Goal: Contribute content

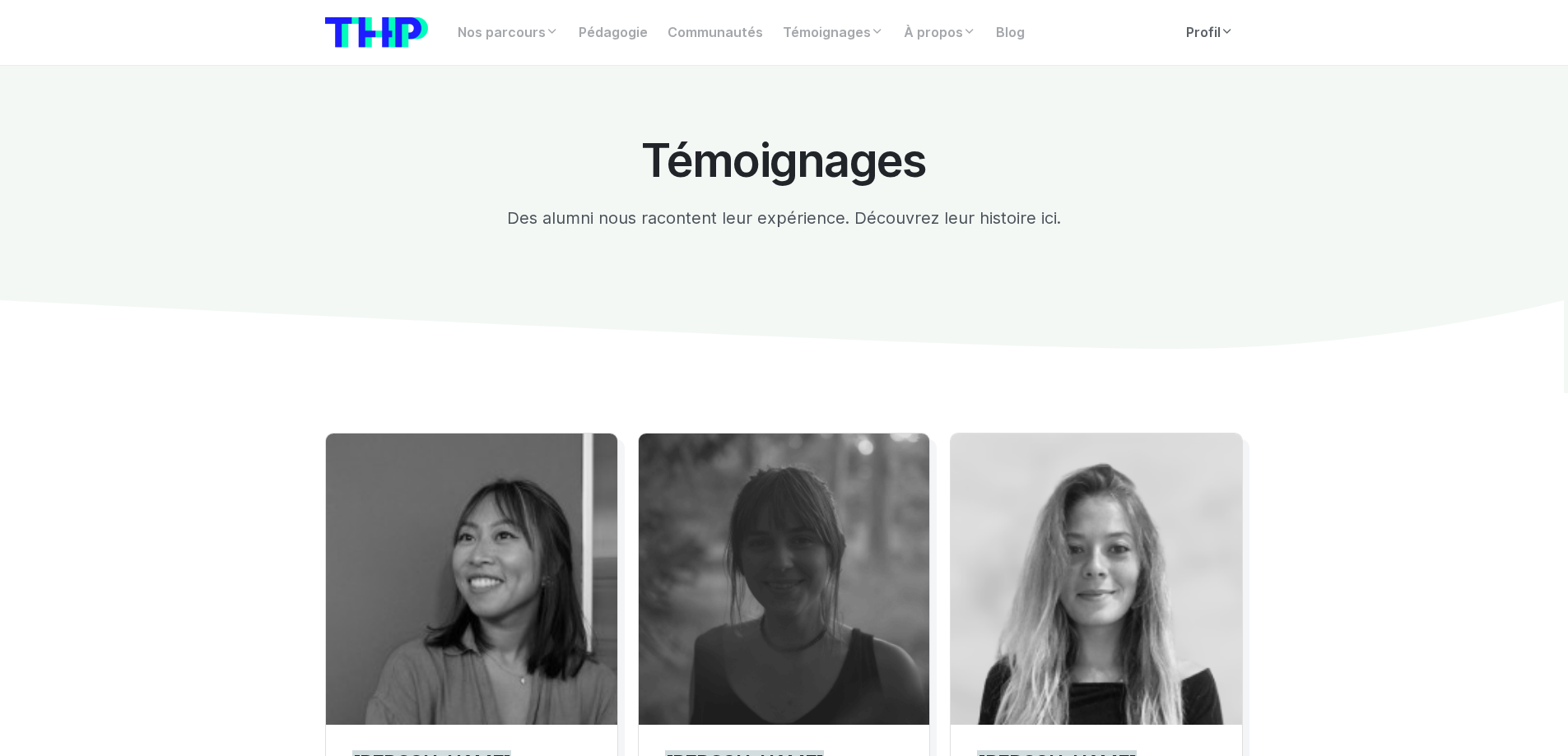
click at [1190, 38] on link "Profil" at bounding box center [1210, 32] width 68 height 33
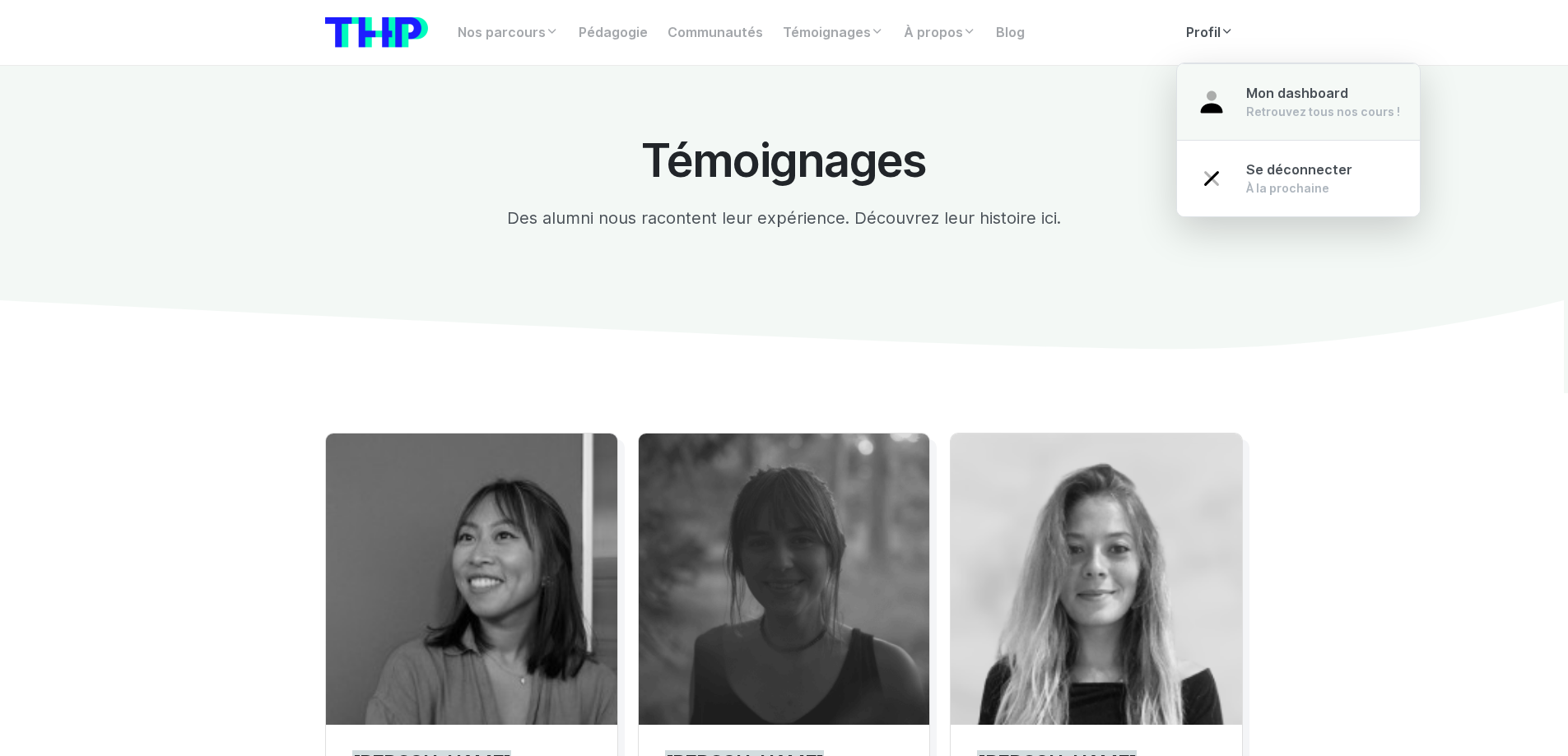
click at [1262, 126] on link "Mon dashboard Retrouvez tous nos cours !" at bounding box center [1298, 102] width 243 height 77
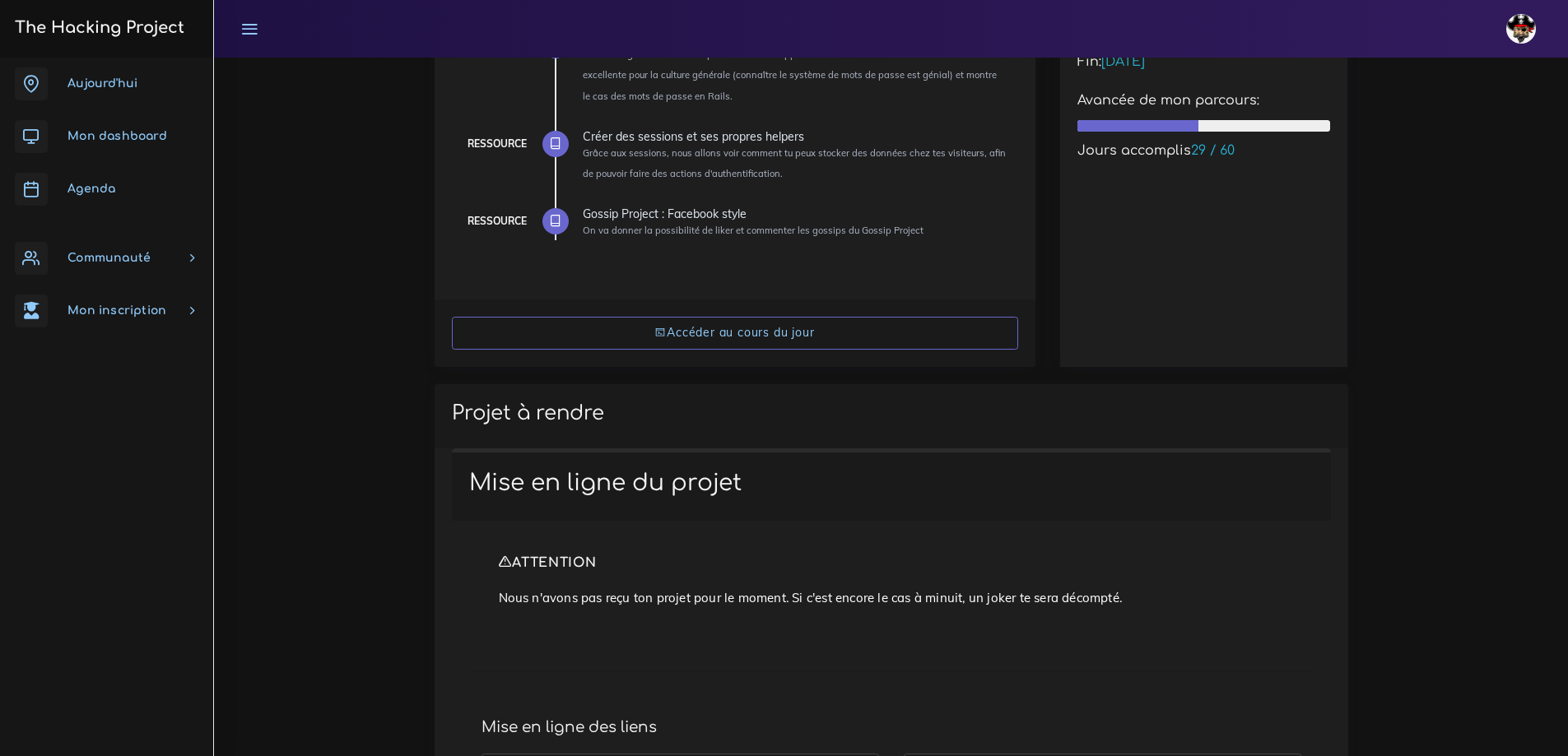
scroll to position [329, 0]
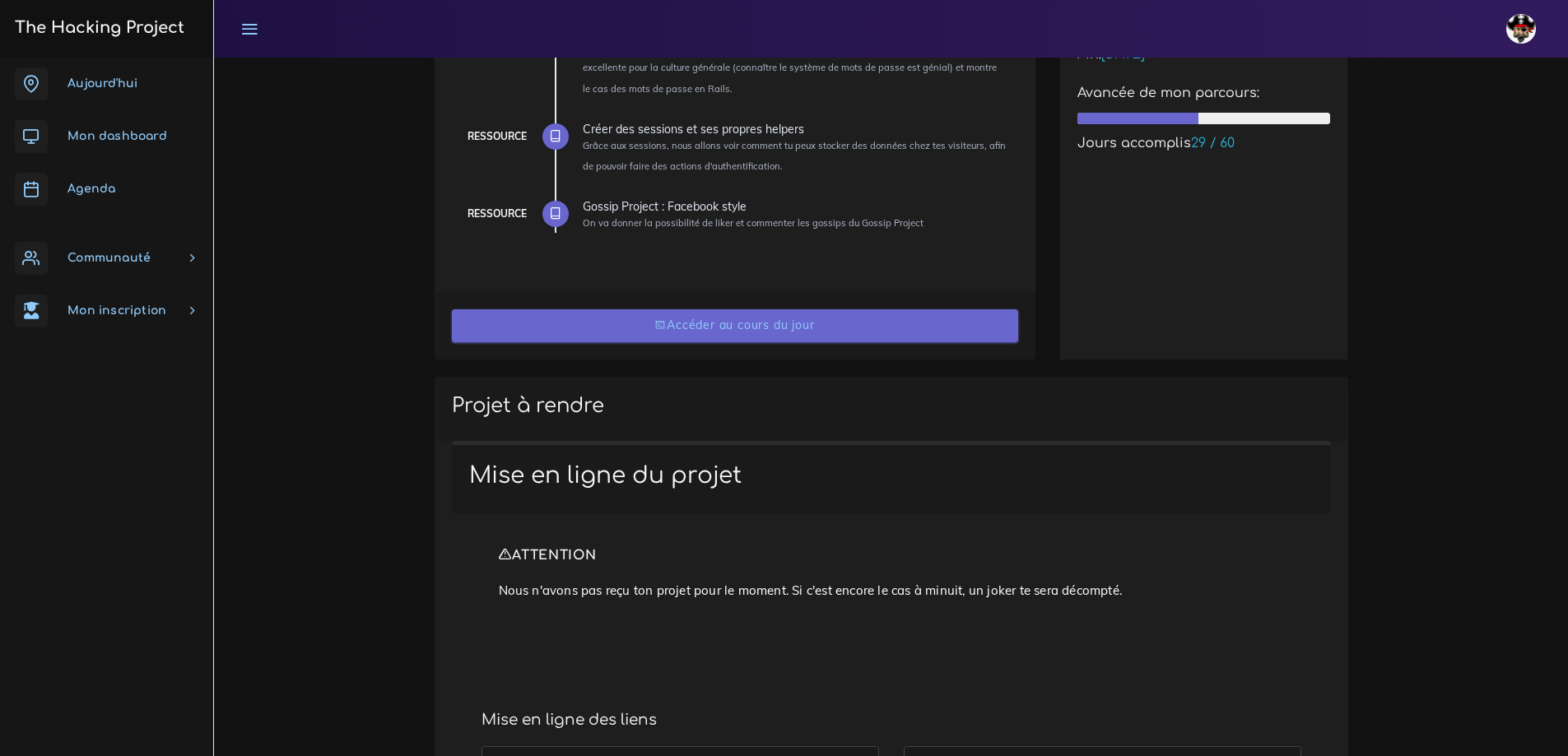
click at [792, 337] on link "Accéder au cours du jour" at bounding box center [735, 326] width 567 height 34
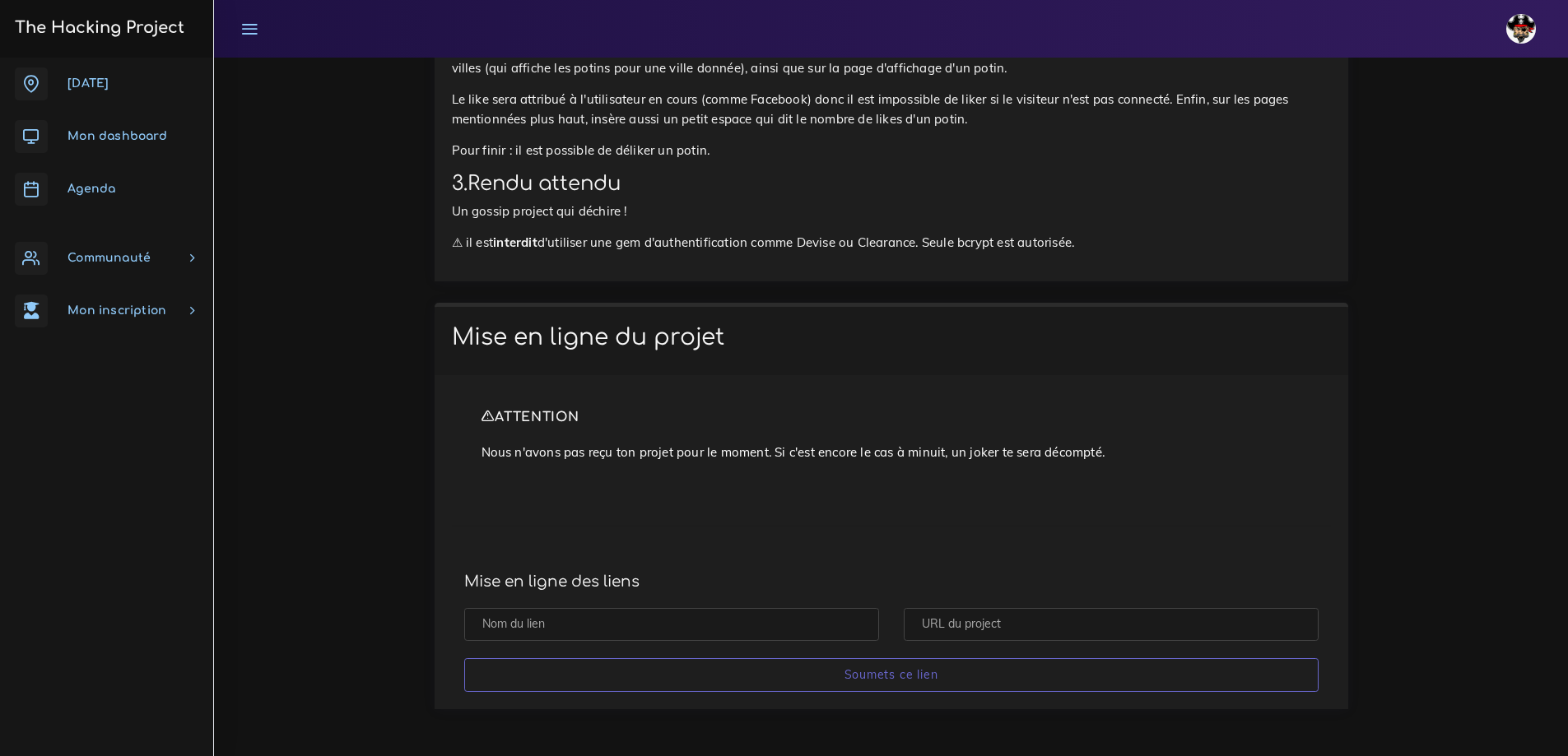
scroll to position [9960, 0]
click at [555, 623] on input "text" at bounding box center [672, 625] width 415 height 34
type input "Pimp gossip project"
click at [943, 619] on input "text" at bounding box center [1112, 625] width 415 height 34
paste input "https://github.com/istarengwa/THP_W6D4_The_Gossip_Project_Facebook_Style"
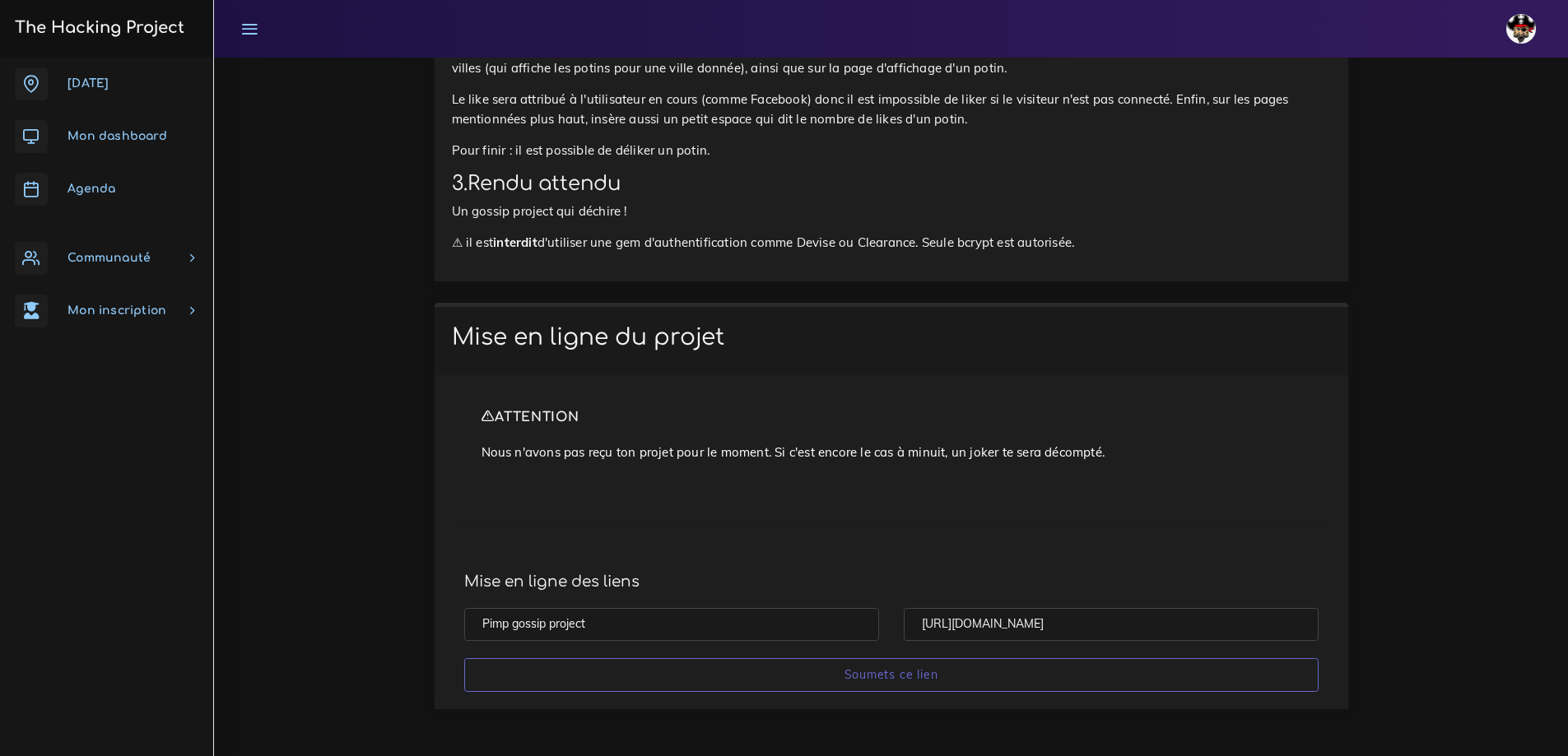
scroll to position [0, 45]
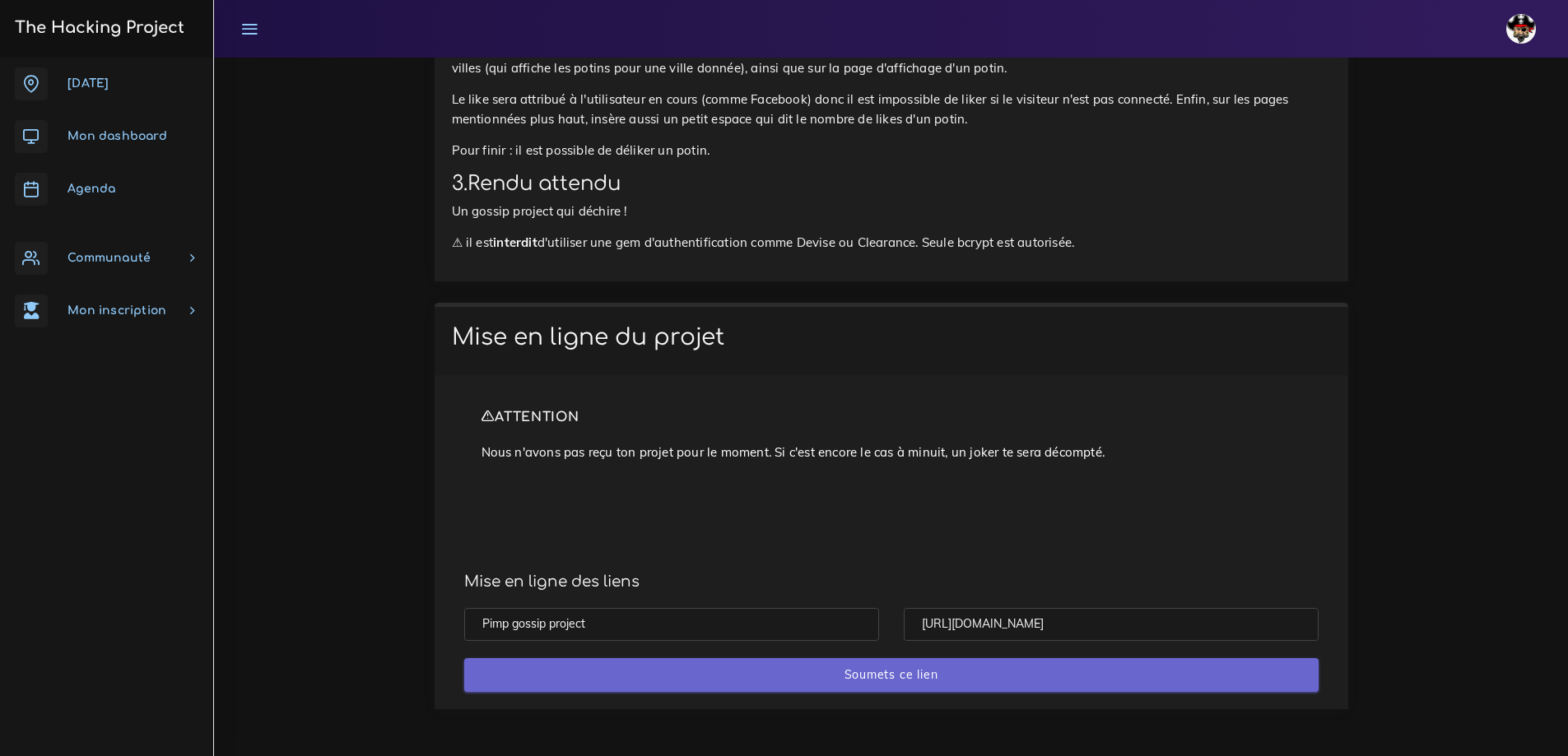
type input "https://github.com/istarengwa/THP_W6D4_The_Gossip_Project_Facebook_Style"
click at [916, 663] on input "Soumets ce lien" at bounding box center [891, 675] width 854 height 34
